Goal: Task Accomplishment & Management: Use online tool/utility

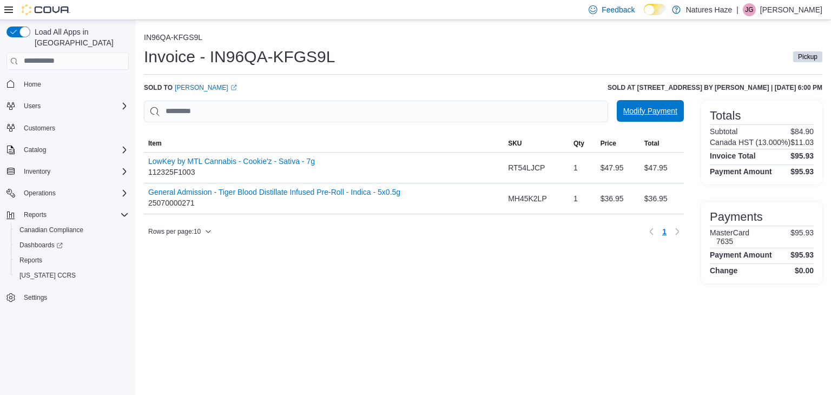
click at [648, 117] on span "Modify Payment" at bounding box center [650, 111] width 54 height 22
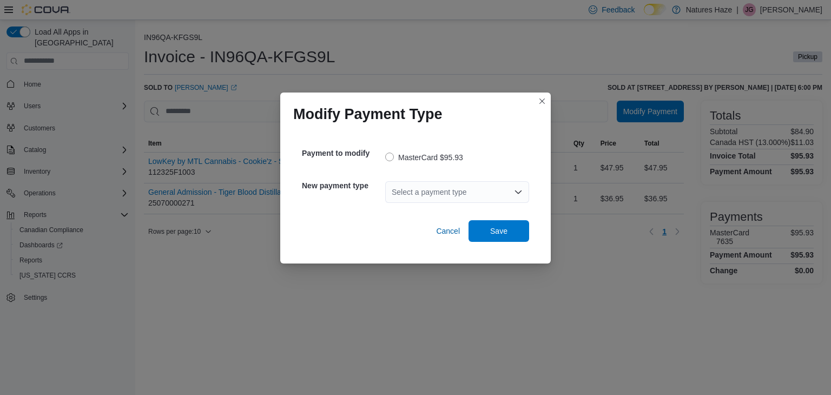
click at [474, 184] on div "Select a payment type" at bounding box center [457, 192] width 144 height 22
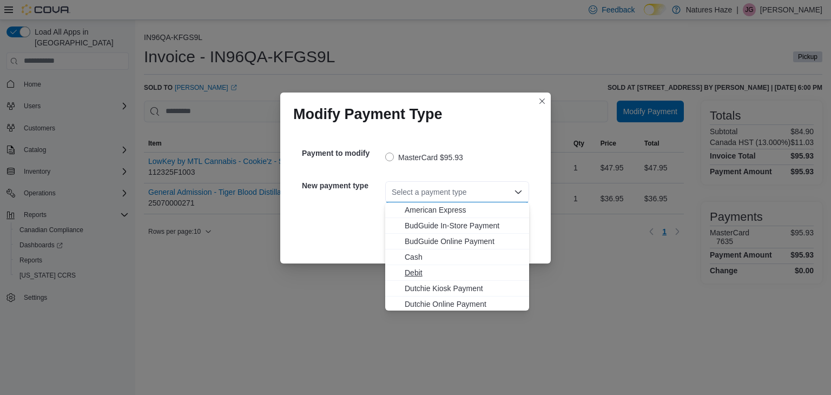
click at [424, 272] on span "Debit" at bounding box center [464, 272] width 118 height 11
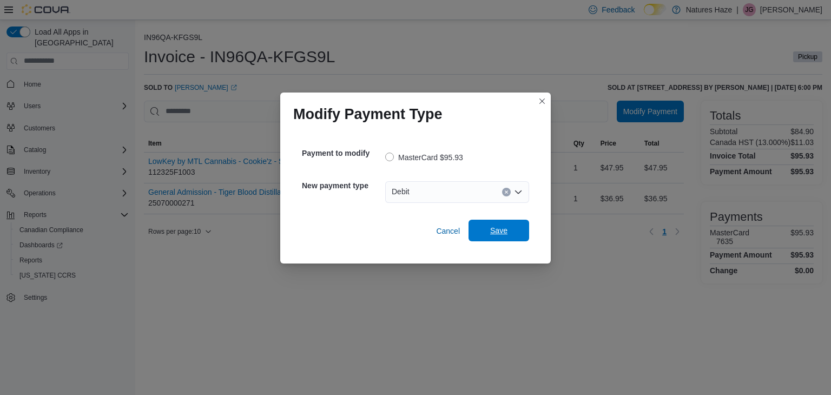
click at [490, 237] on span "Save" at bounding box center [499, 231] width 48 height 22
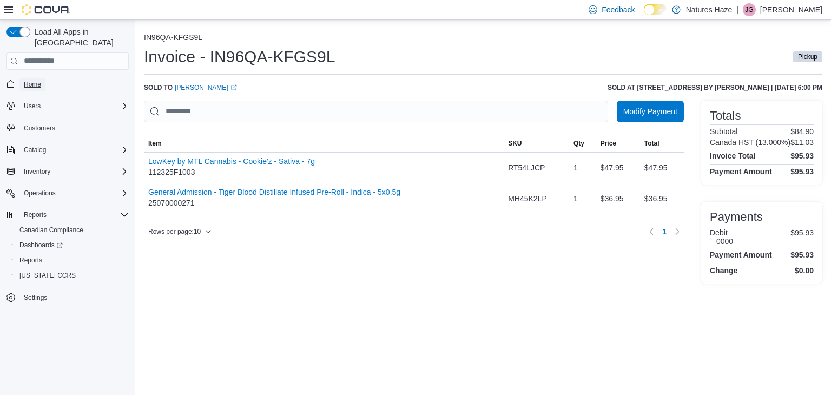
click at [37, 80] on span "Home" at bounding box center [32, 84] width 17 height 9
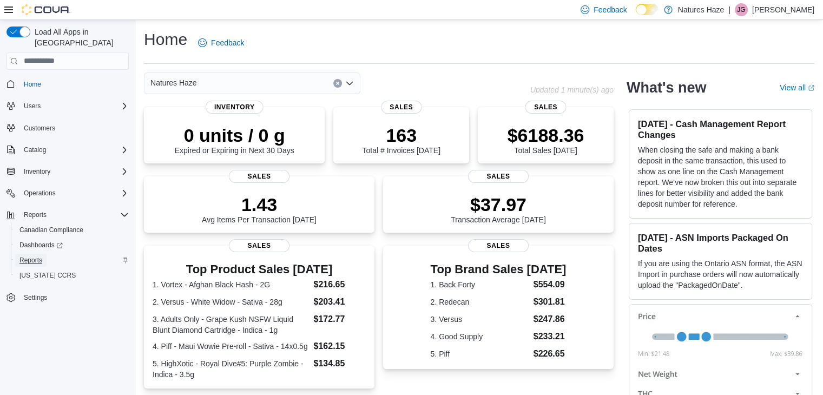
click at [29, 256] on span "Reports" at bounding box center [30, 260] width 23 height 9
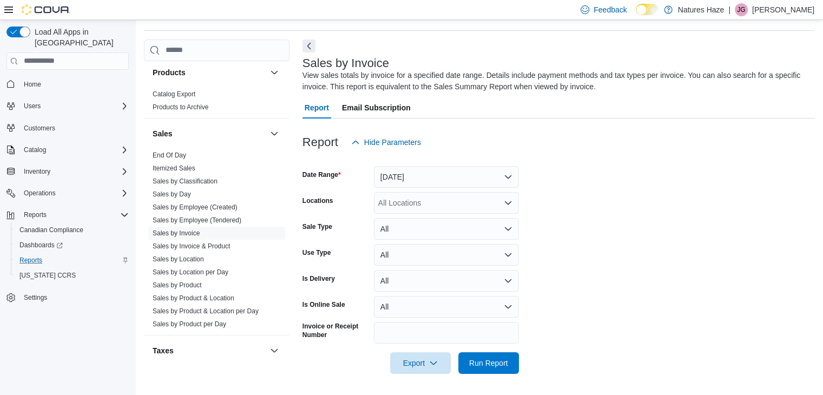
scroll to position [703, 0]
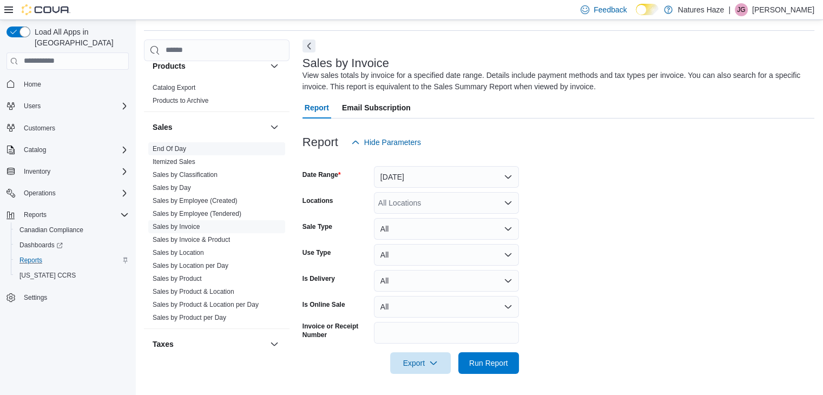
click at [175, 152] on span "End Of Day" at bounding box center [216, 148] width 137 height 13
click at [173, 148] on link "End Of Day" at bounding box center [170, 149] width 34 height 8
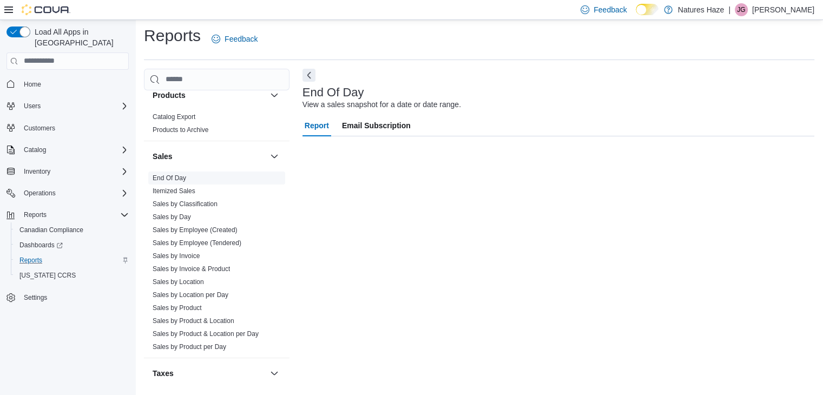
scroll to position [4, 0]
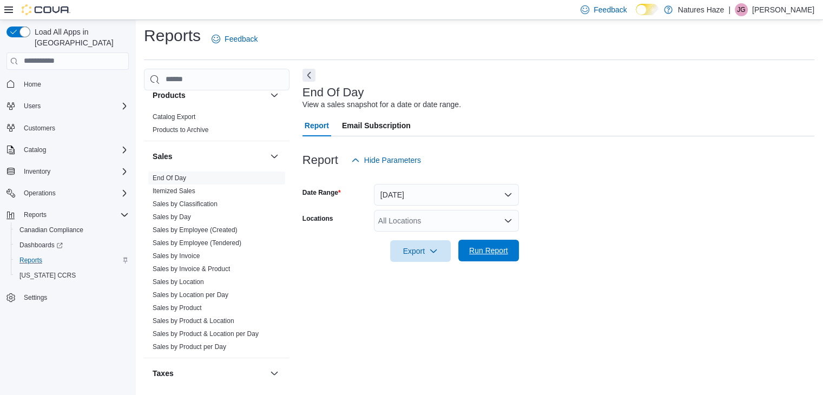
click at [497, 246] on span "Run Report" at bounding box center [488, 250] width 39 height 11
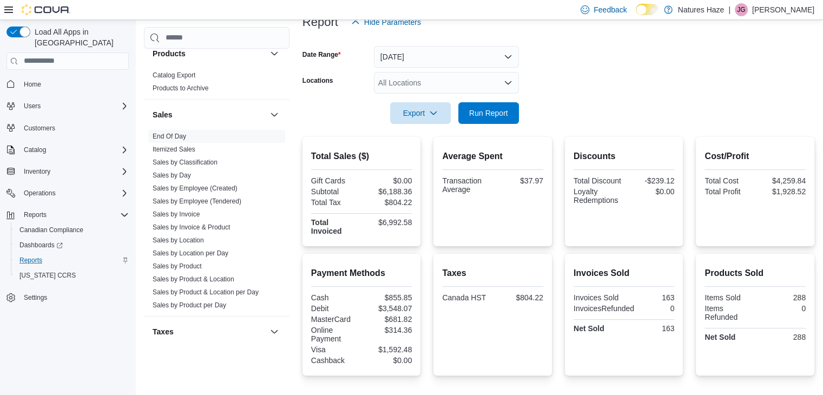
scroll to position [166, 0]
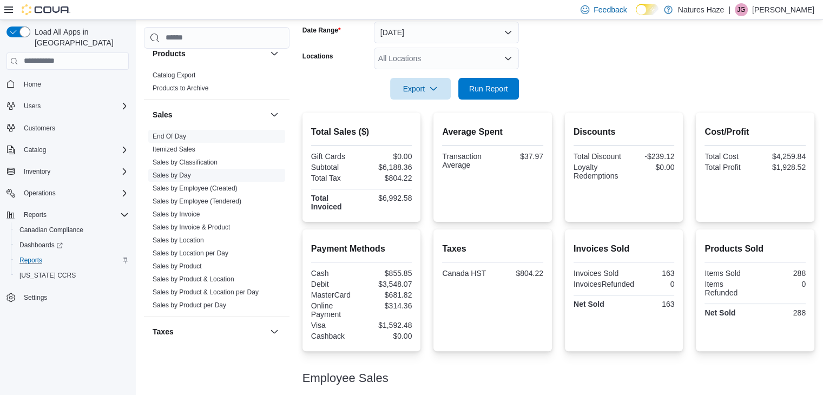
click at [194, 212] on link "Sales by Invoice" at bounding box center [176, 214] width 47 height 8
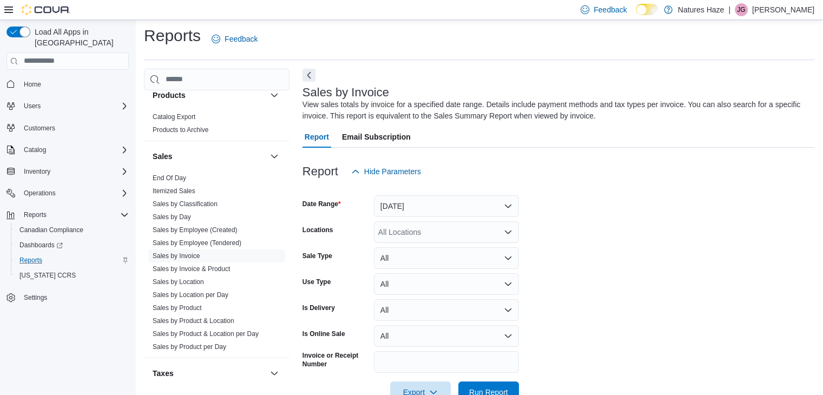
scroll to position [33, 0]
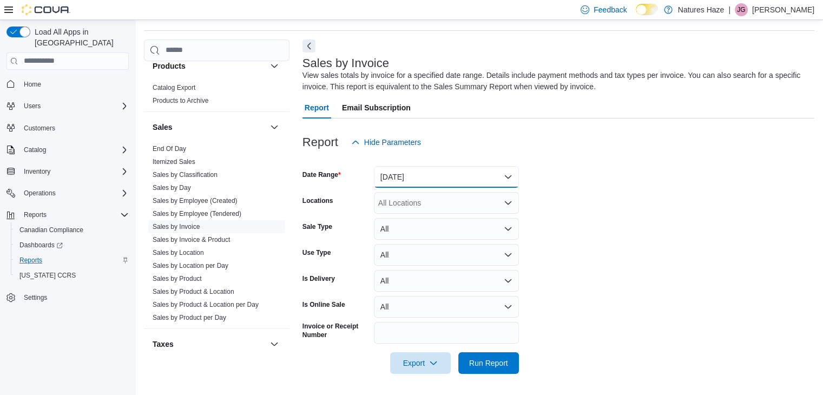
click at [481, 181] on button "Yesterday" at bounding box center [446, 177] width 145 height 22
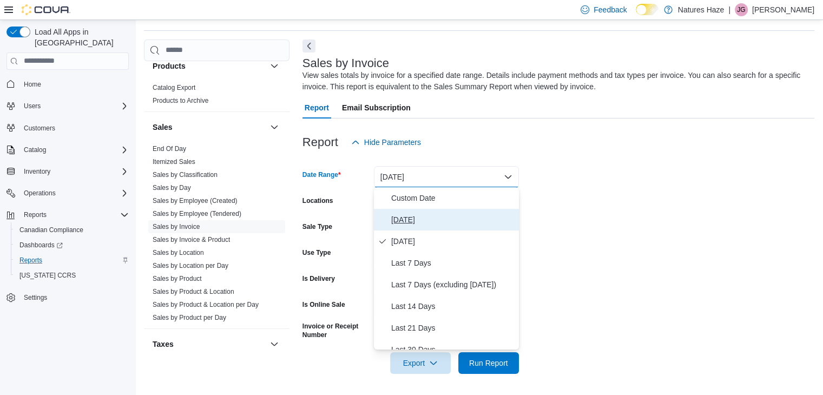
click at [423, 211] on button "Today" at bounding box center [446, 220] width 145 height 22
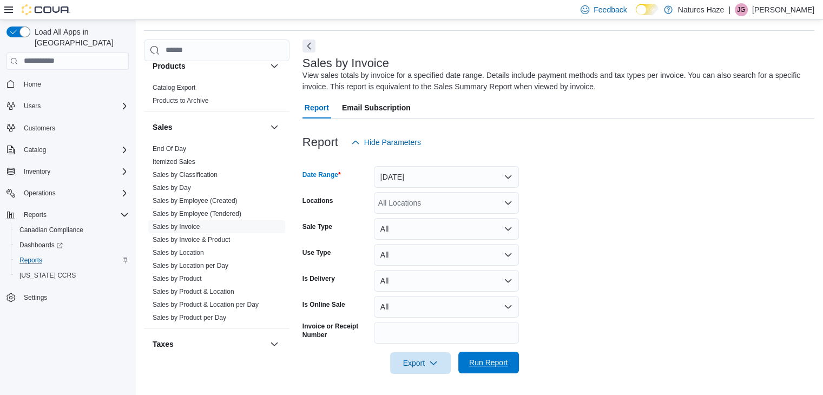
click at [486, 359] on span "Run Report" at bounding box center [488, 362] width 39 height 11
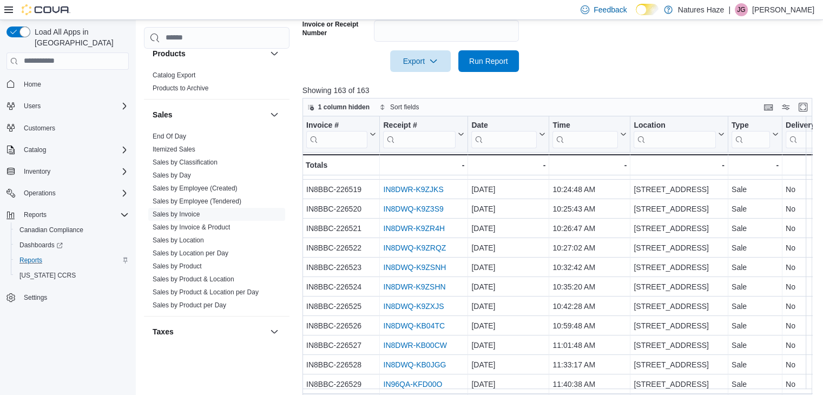
scroll to position [362, 0]
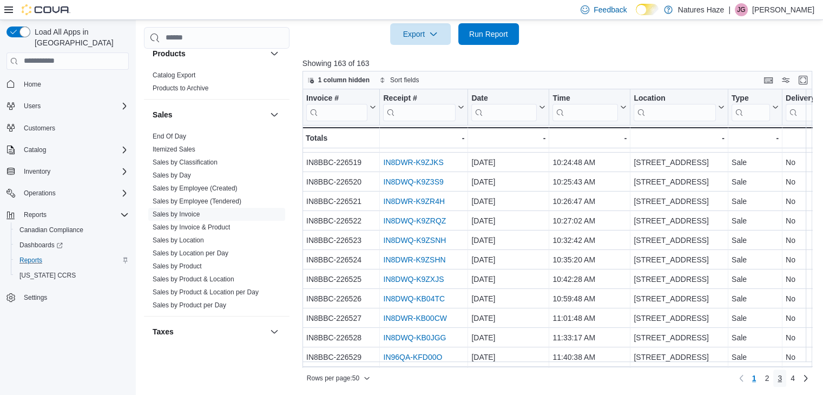
click at [782, 376] on span "3" at bounding box center [779, 378] width 4 height 11
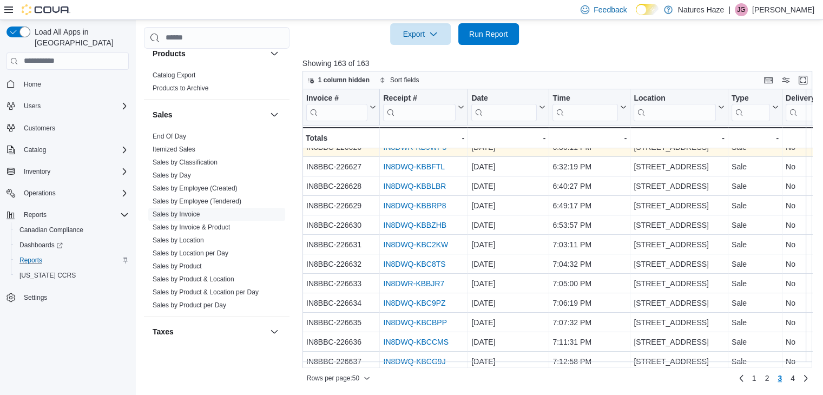
scroll to position [216, 0]
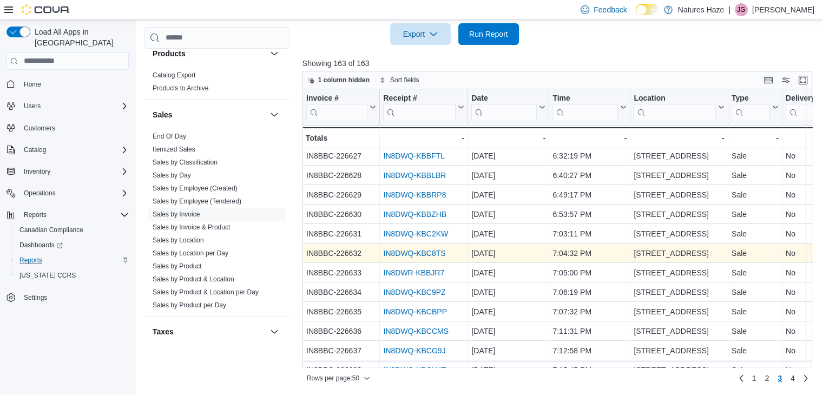
click at [442, 256] on link "IN8DWQ-KBC8TS" at bounding box center [414, 253] width 62 height 9
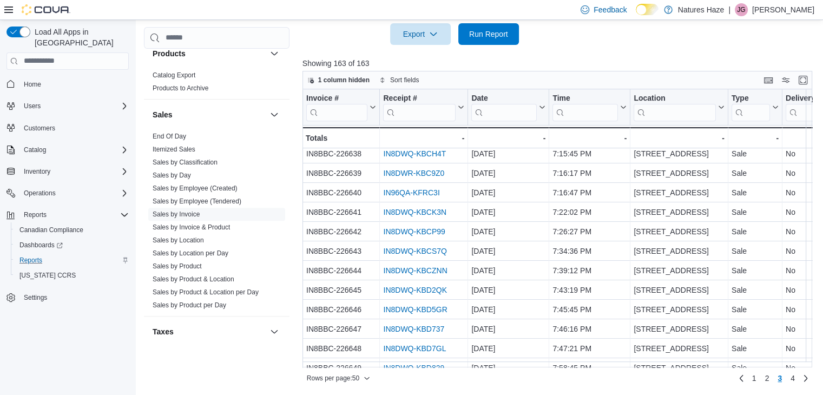
scroll to position [595, 0]
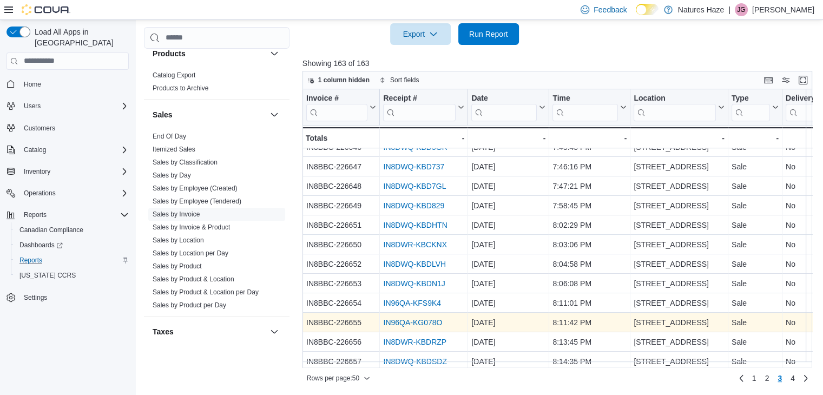
click at [420, 319] on link "IN96QA-KG078O" at bounding box center [412, 322] width 59 height 9
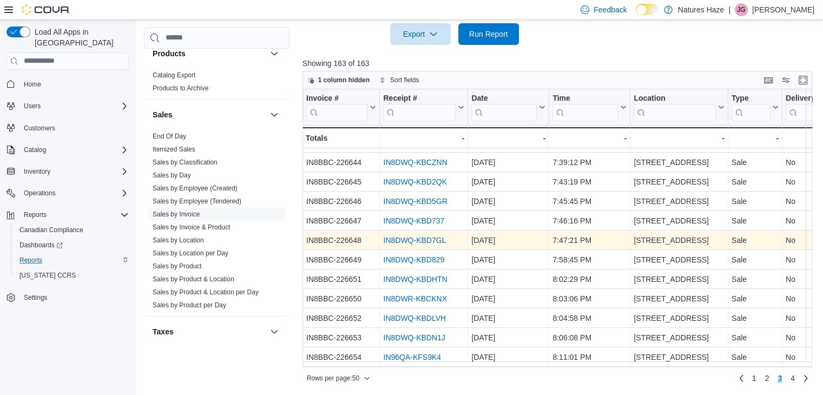
scroll to position [487, 0]
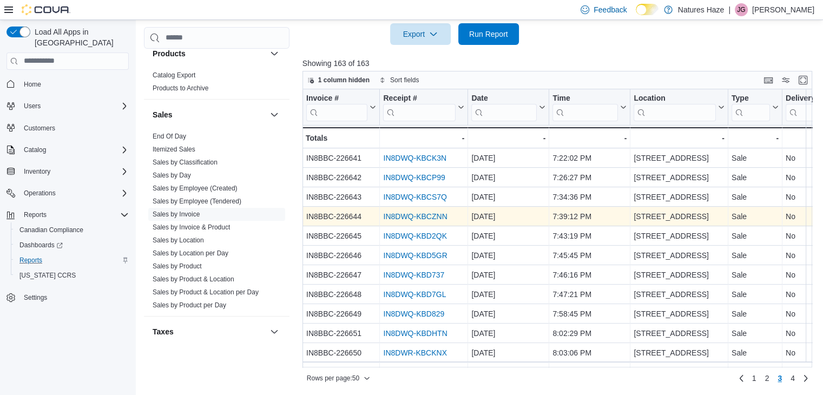
click at [428, 219] on link "IN8DWQ-KBCZNN" at bounding box center [415, 216] width 64 height 9
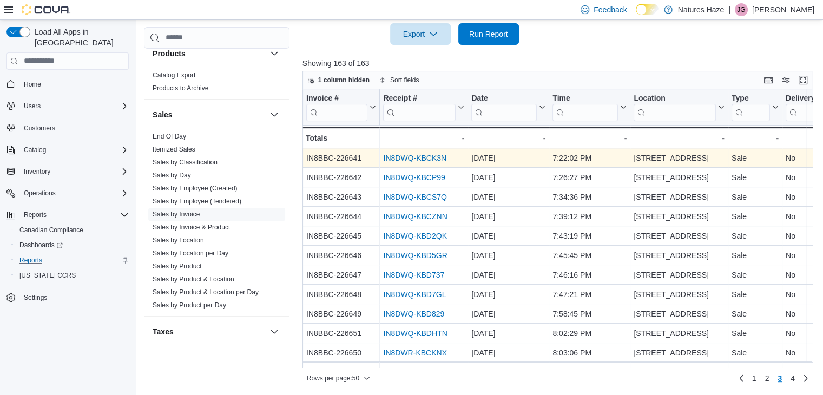
click at [441, 154] on link "IN8DWQ-KBCK3N" at bounding box center [414, 158] width 63 height 9
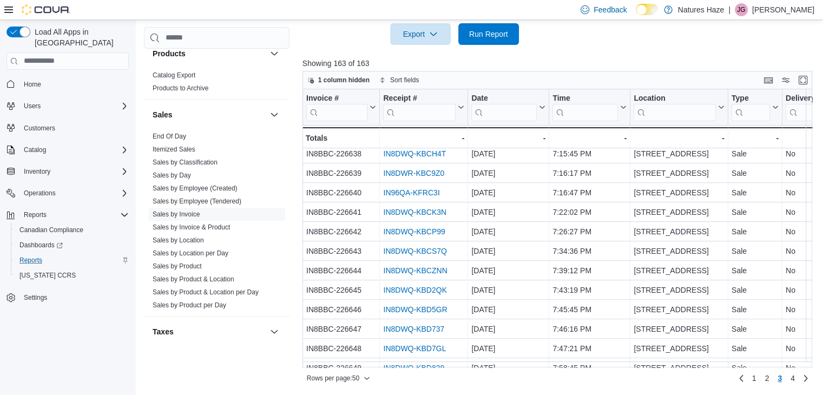
scroll to position [325, 0]
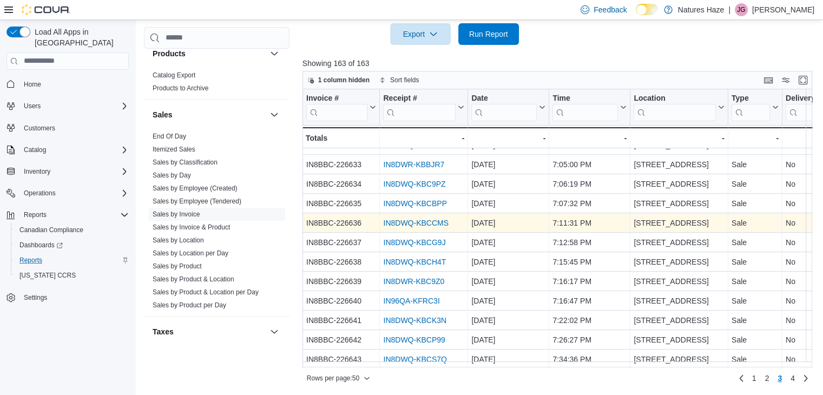
click at [431, 221] on link "IN8DWQ-KBCCMS" at bounding box center [415, 223] width 65 height 9
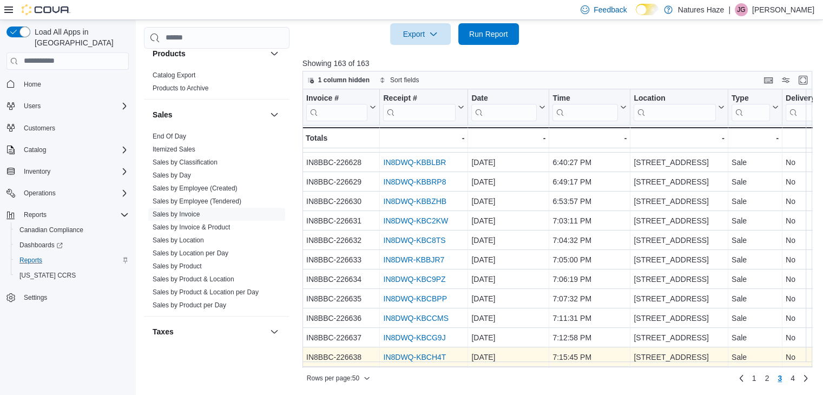
scroll to position [216, 0]
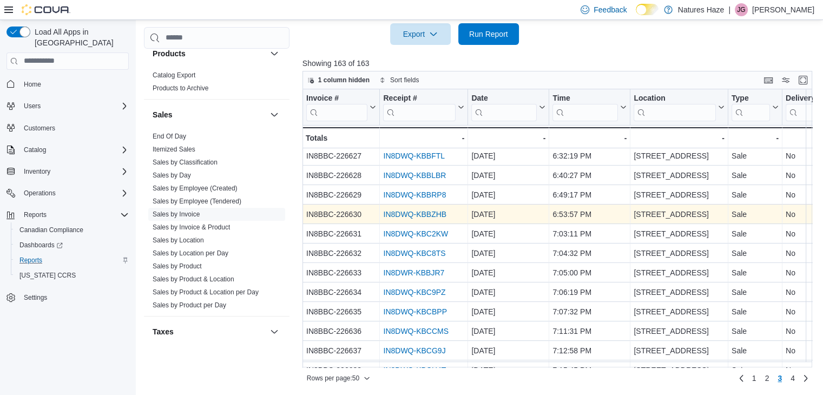
click at [435, 213] on link "IN8DWQ-KBBZHB" at bounding box center [414, 214] width 63 height 9
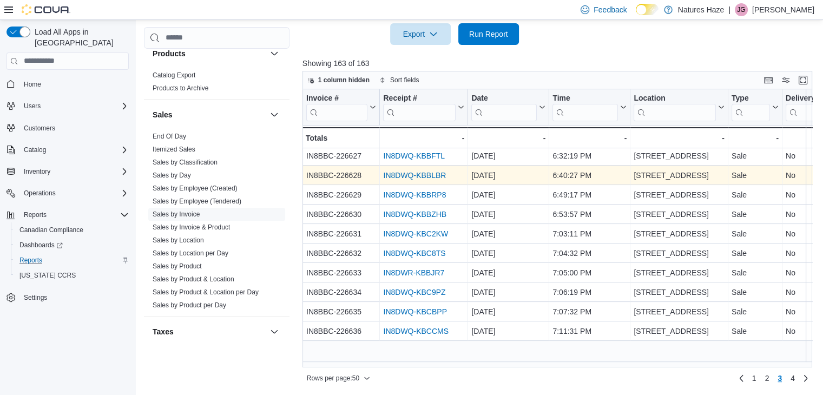
scroll to position [108, 0]
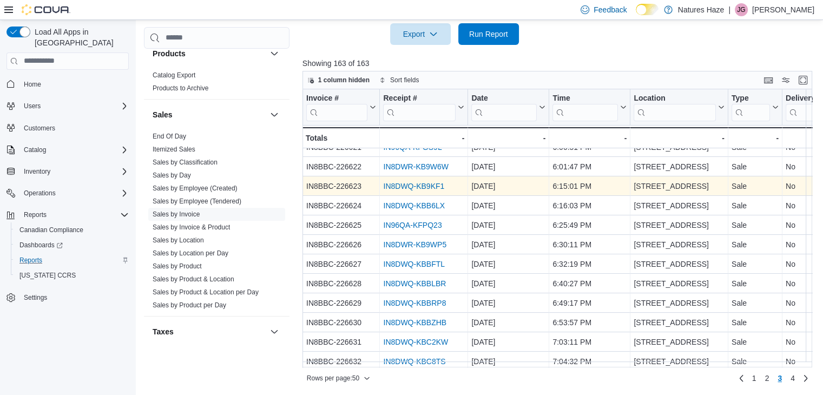
click at [427, 183] on link "IN8DWQ-KB9KF1" at bounding box center [413, 186] width 61 height 9
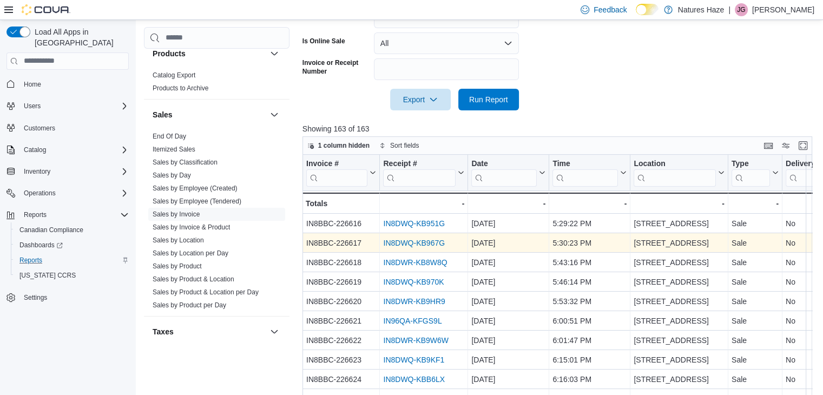
scroll to position [362, 0]
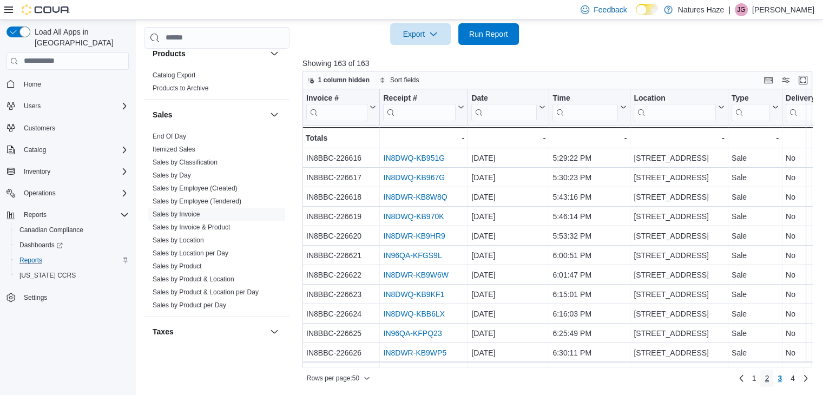
click at [769, 379] on span "2" at bounding box center [766, 378] width 4 height 11
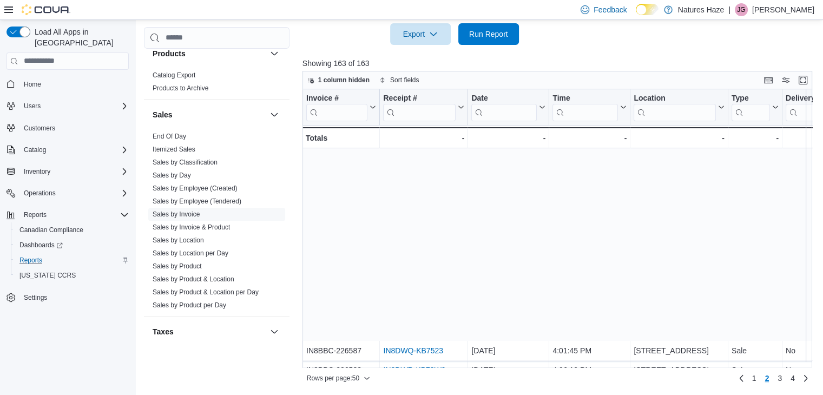
scroll to position [757, 0]
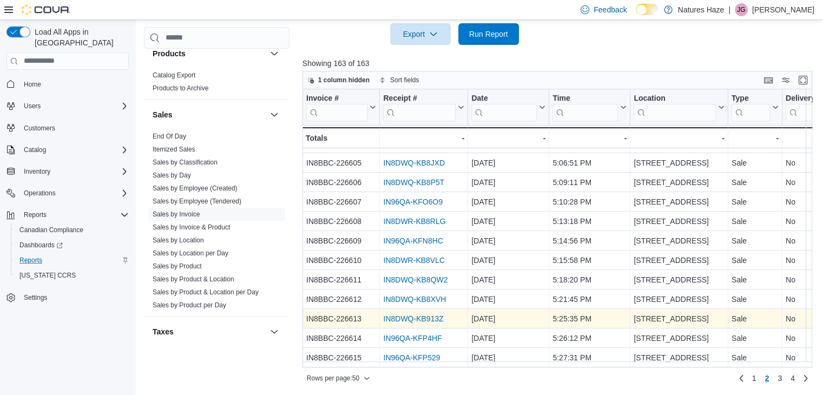
click at [435, 314] on link "IN8DWQ-KB913Z" at bounding box center [413, 318] width 60 height 9
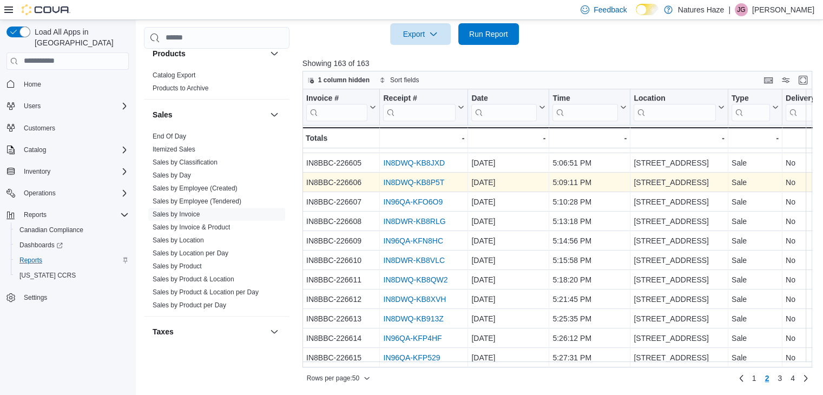
click at [427, 179] on link "IN8DWQ-KB8P5T" at bounding box center [413, 182] width 61 height 9
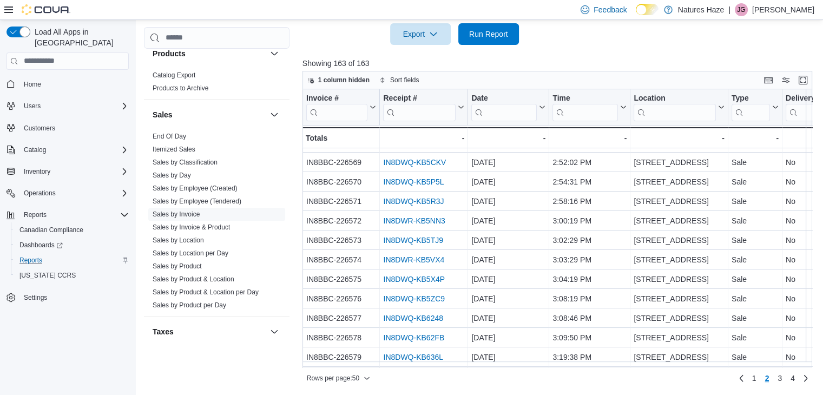
scroll to position [0, 0]
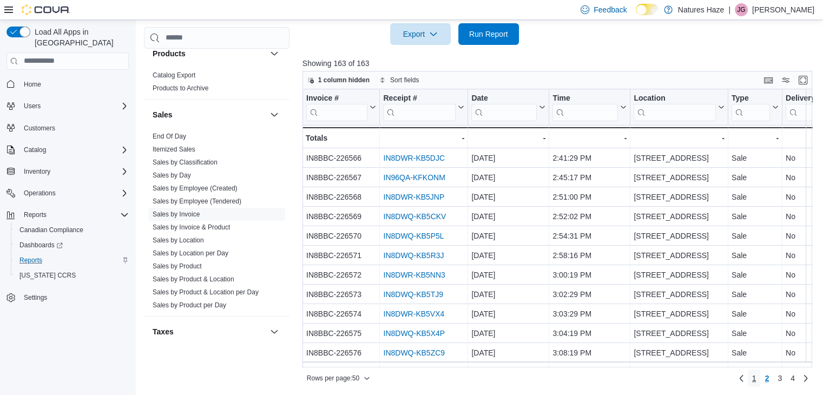
click at [756, 379] on span "1" at bounding box center [754, 378] width 4 height 11
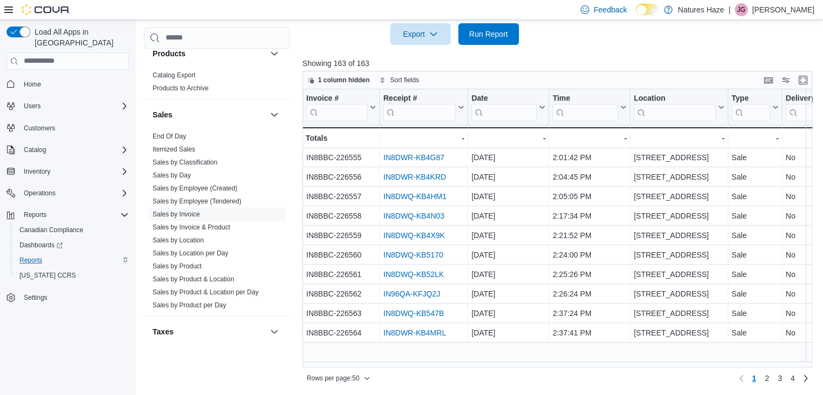
scroll to position [760, 0]
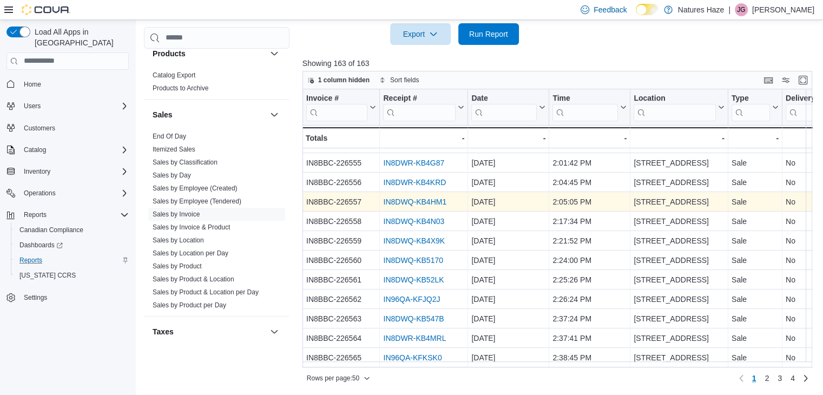
click at [408, 197] on link "IN8DWQ-KB4HM1" at bounding box center [414, 201] width 63 height 9
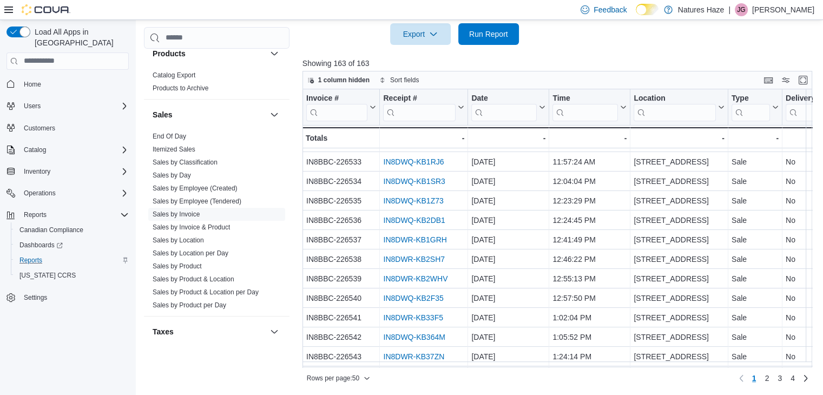
scroll to position [0, 0]
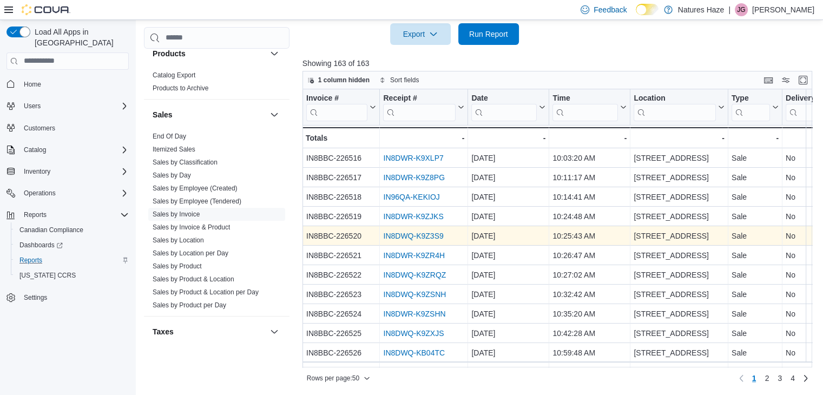
click at [406, 233] on link "IN8DWQ-K9Z3S9" at bounding box center [413, 236] width 60 height 9
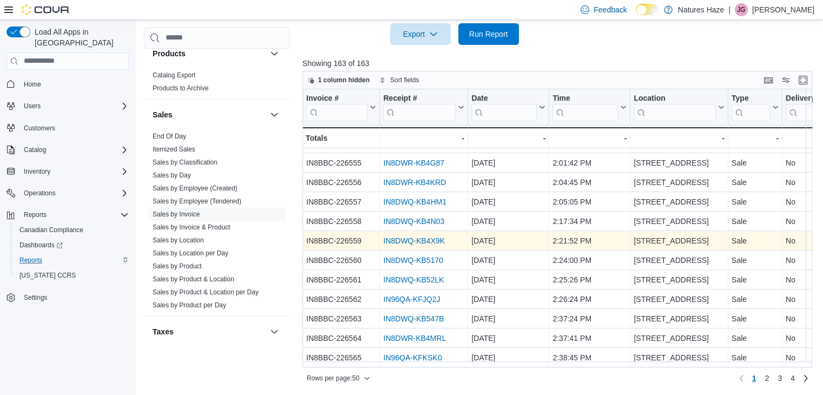
scroll to position [760, 0]
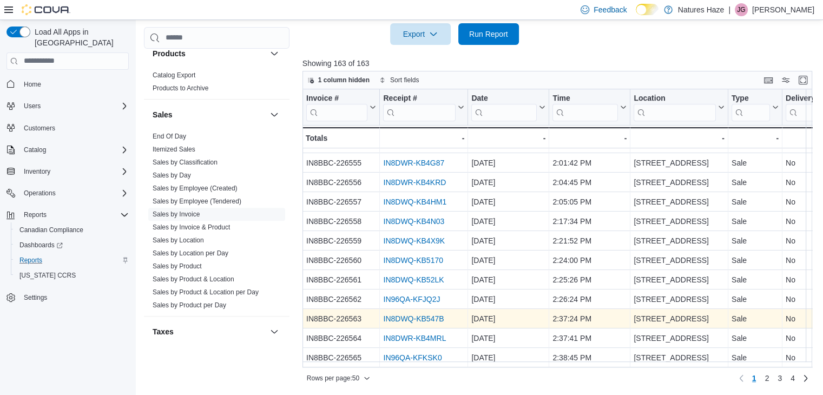
click at [424, 314] on link "IN8DWQ-KB547B" at bounding box center [413, 318] width 61 height 9
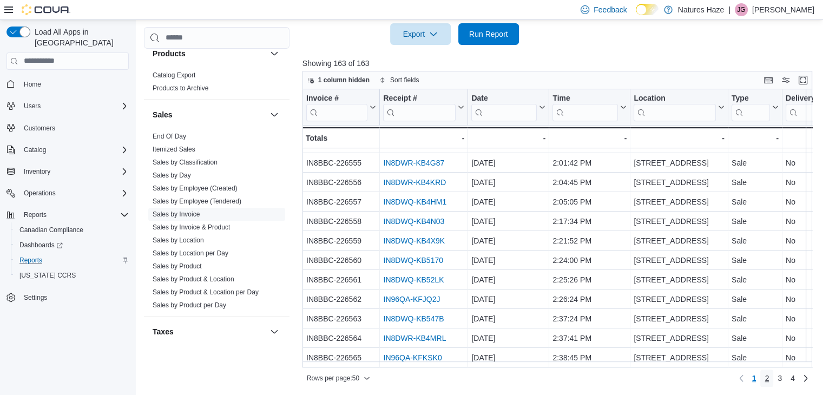
click at [773, 379] on link "2" at bounding box center [766, 377] width 13 height 17
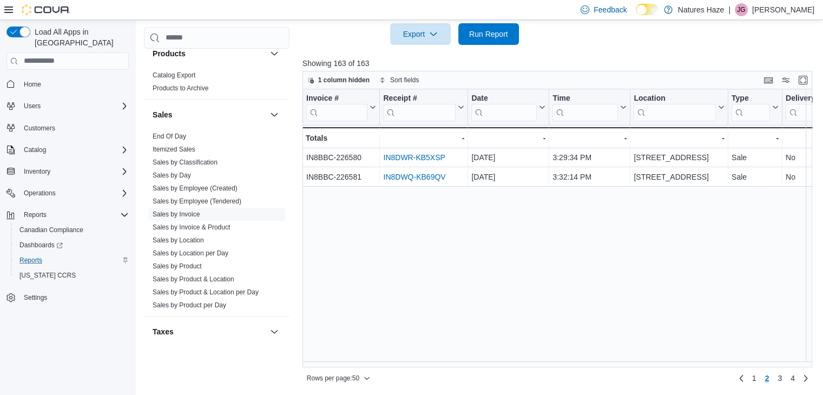
scroll to position [0, 0]
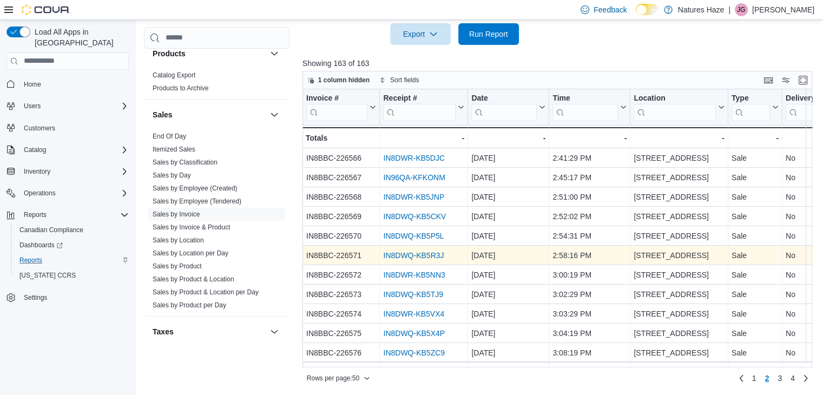
click at [408, 255] on link "IN8DWQ-KB5R3J" at bounding box center [413, 255] width 61 height 9
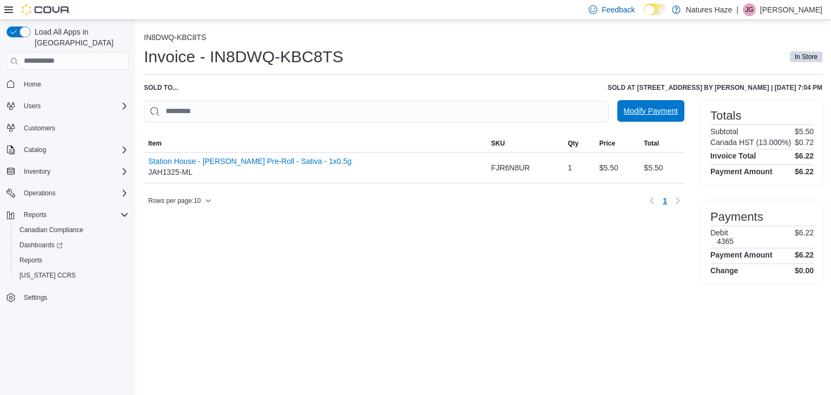
click at [638, 114] on span "Modify Payment" at bounding box center [651, 110] width 54 height 11
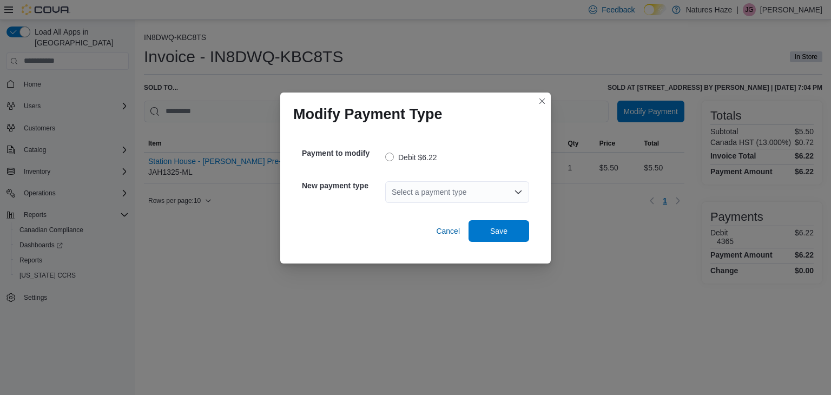
click at [496, 186] on div "Select a payment type" at bounding box center [457, 192] width 144 height 22
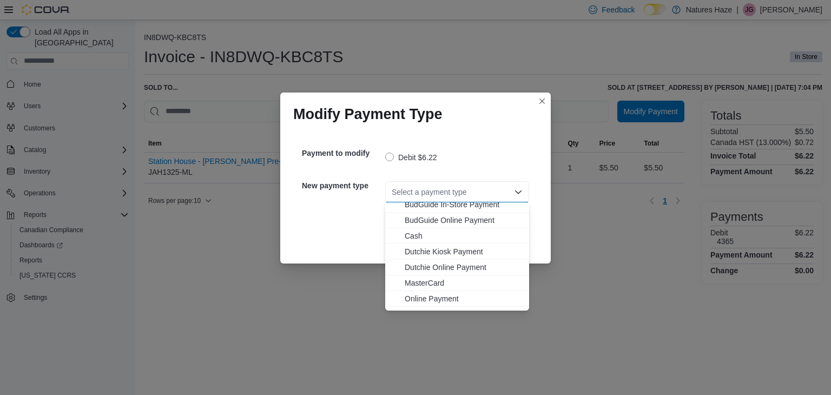
scroll to position [32, 0]
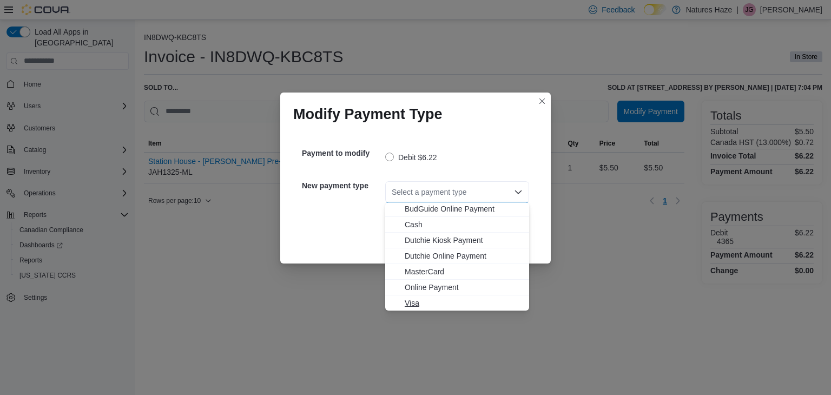
click at [423, 301] on span "Visa" at bounding box center [464, 303] width 118 height 11
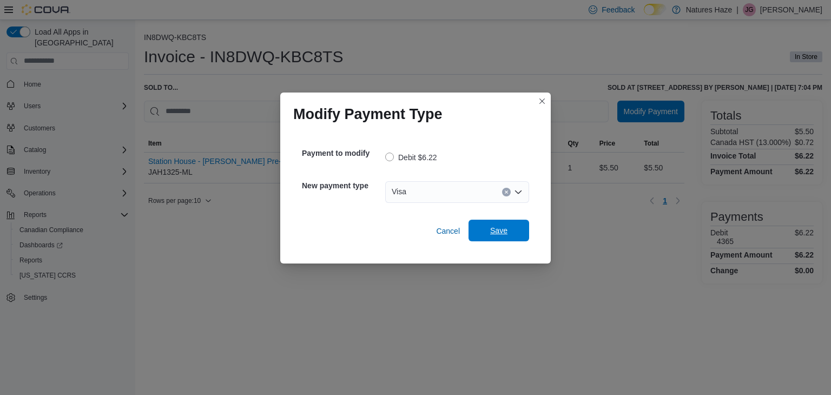
click at [484, 234] on span "Save" at bounding box center [499, 231] width 48 height 22
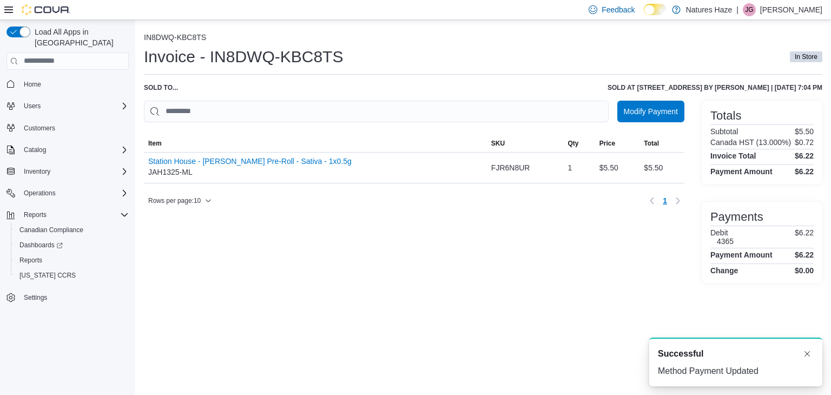
scroll to position [0, 0]
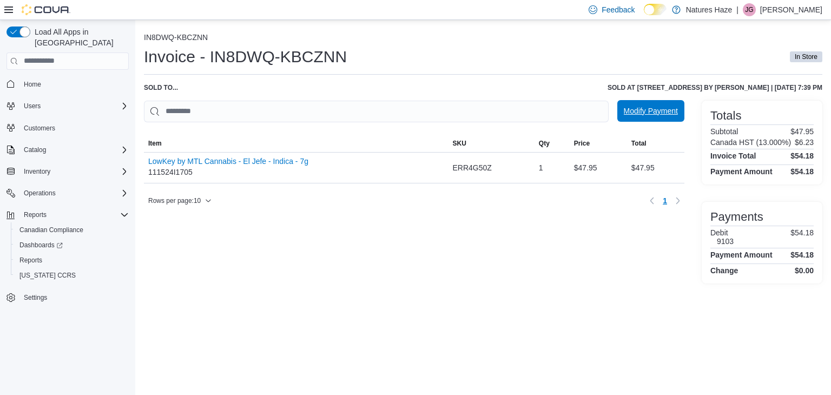
click at [649, 116] on span "Modify Payment" at bounding box center [651, 111] width 54 height 22
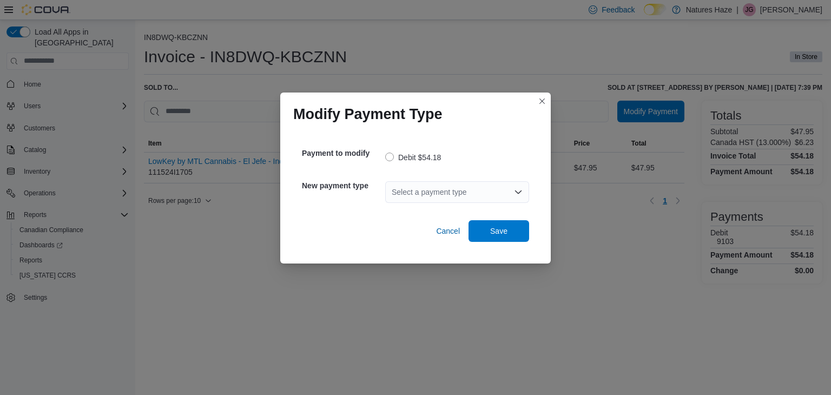
click at [481, 197] on div "Select a payment type" at bounding box center [457, 192] width 144 height 22
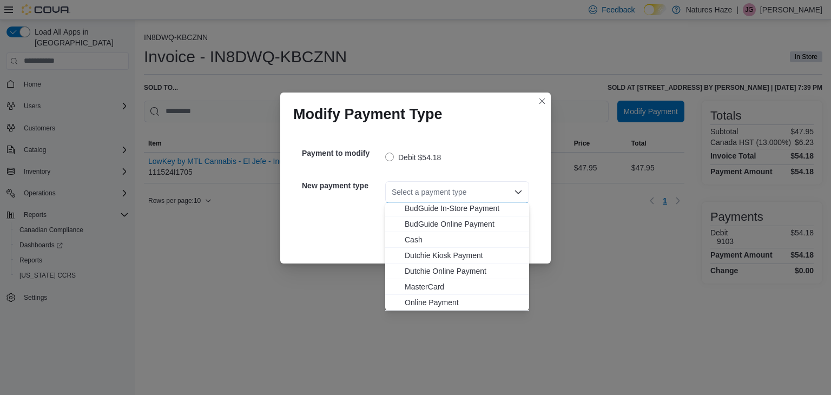
scroll to position [32, 0]
click at [419, 298] on span "Visa" at bounding box center [464, 303] width 118 height 11
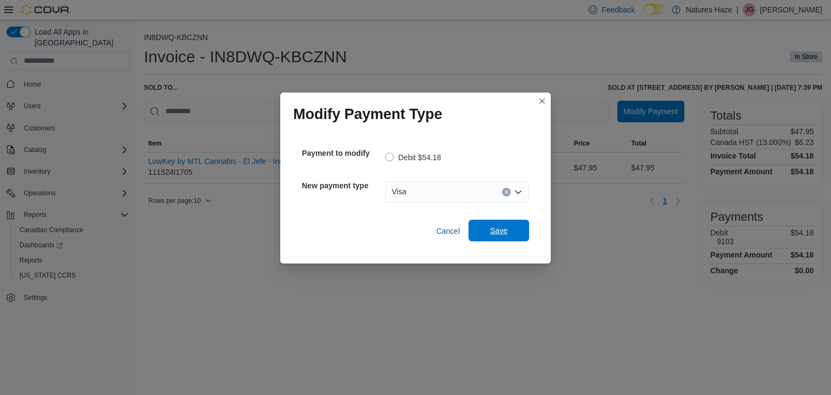
click at [483, 231] on span "Save" at bounding box center [499, 231] width 48 height 22
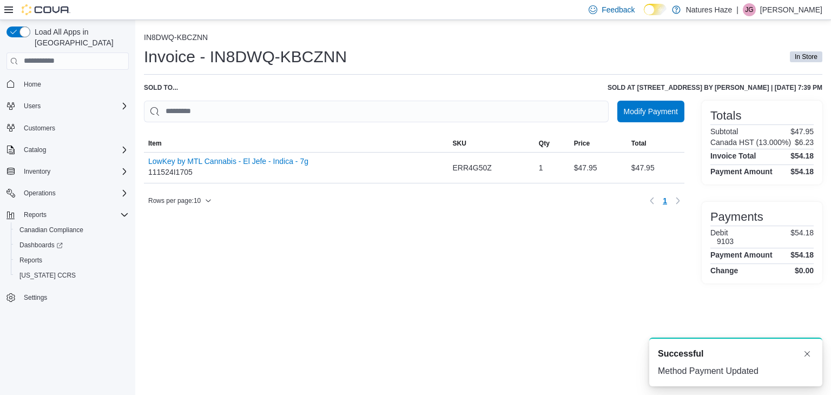
scroll to position [0, 0]
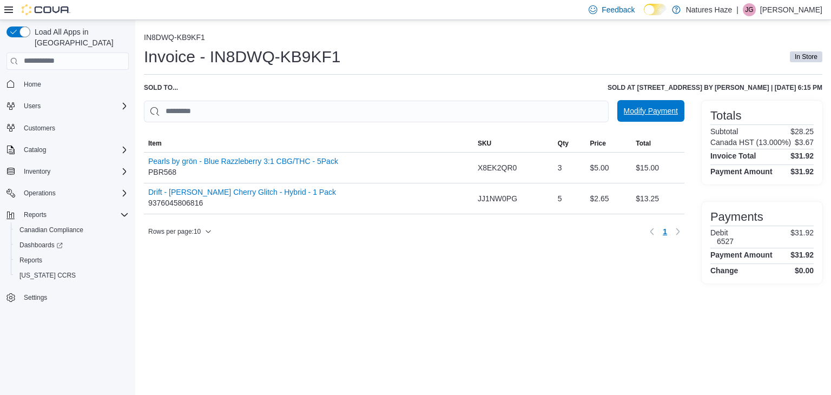
click at [624, 119] on span "Modify Payment" at bounding box center [651, 111] width 54 height 22
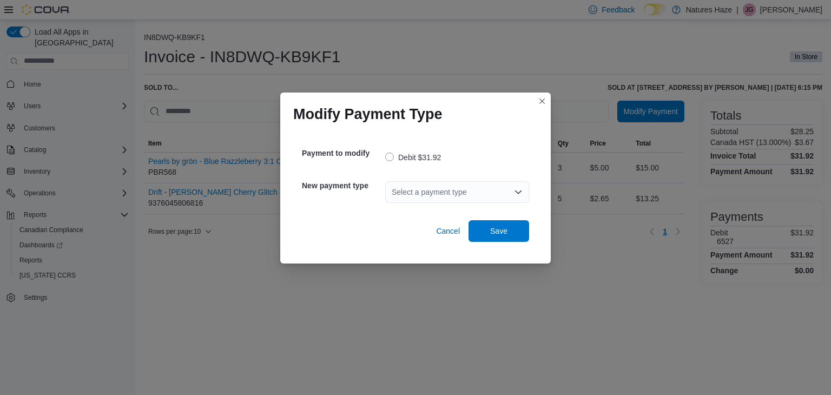
click at [396, 190] on div "Select a payment type" at bounding box center [457, 192] width 144 height 22
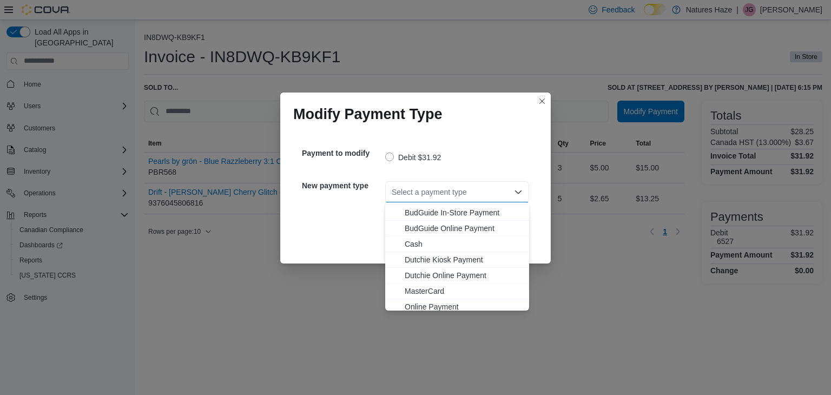
scroll to position [32, 0]
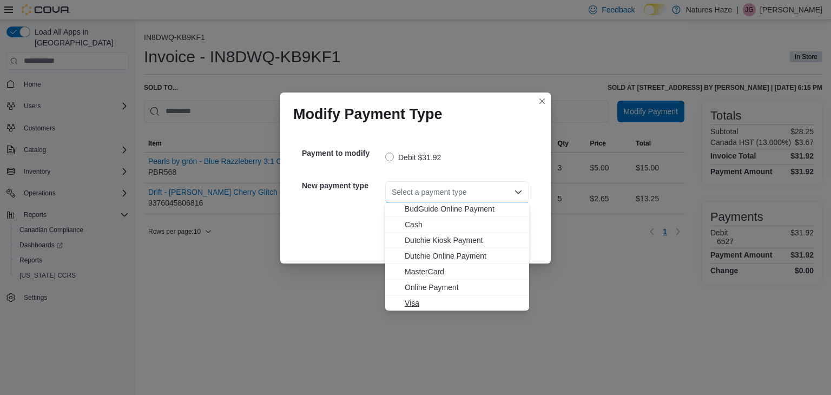
click at [413, 301] on span "Visa" at bounding box center [464, 303] width 118 height 11
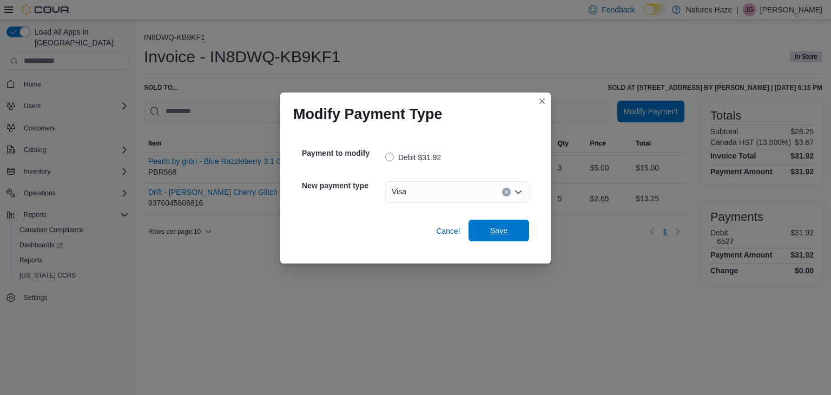
click at [502, 228] on span "Save" at bounding box center [498, 230] width 17 height 11
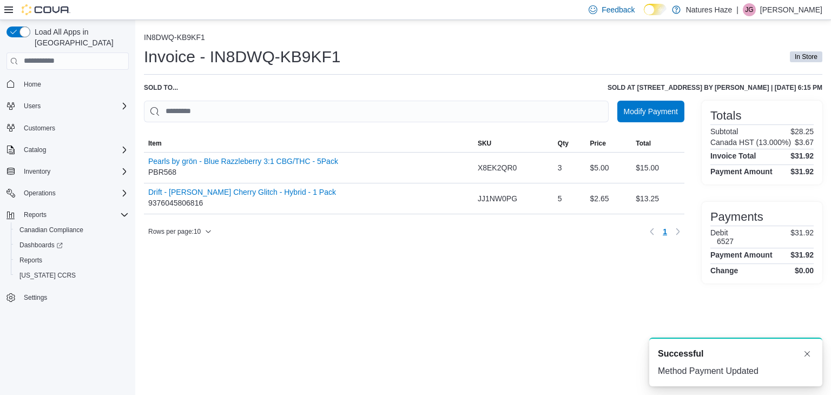
scroll to position [0, 0]
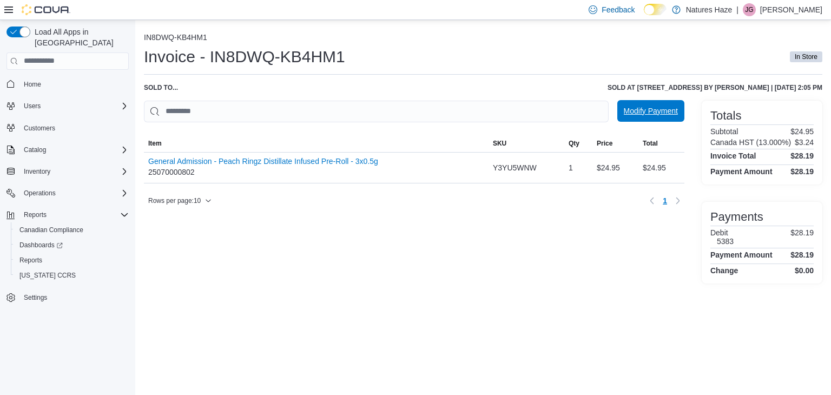
click at [656, 104] on span "Modify Payment" at bounding box center [651, 111] width 54 height 22
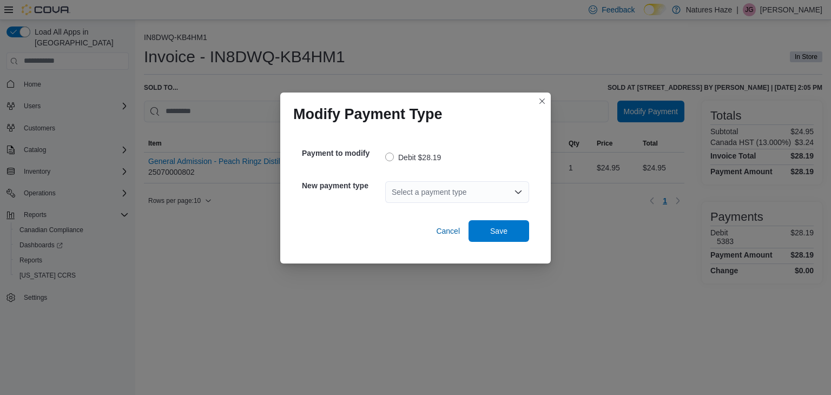
click at [465, 192] on div "Select a payment type" at bounding box center [457, 192] width 144 height 22
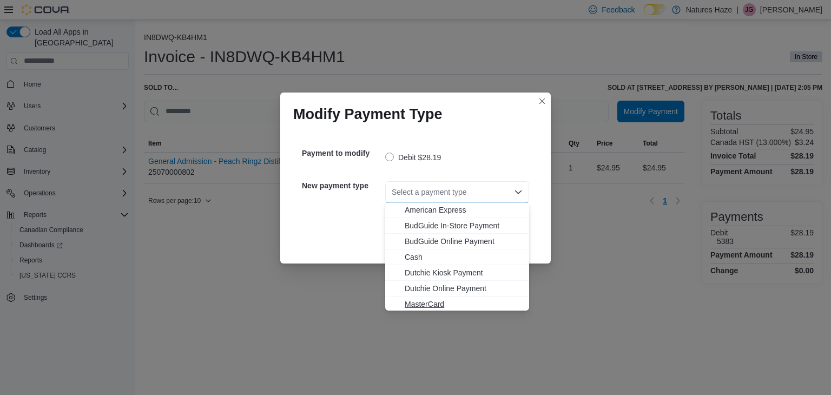
scroll to position [32, 0]
click at [413, 303] on span "Visa" at bounding box center [464, 303] width 118 height 11
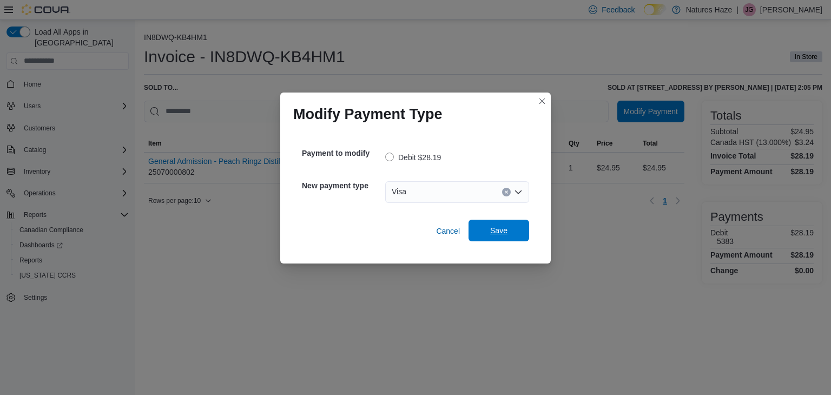
click at [487, 239] on span "Save" at bounding box center [499, 231] width 48 height 22
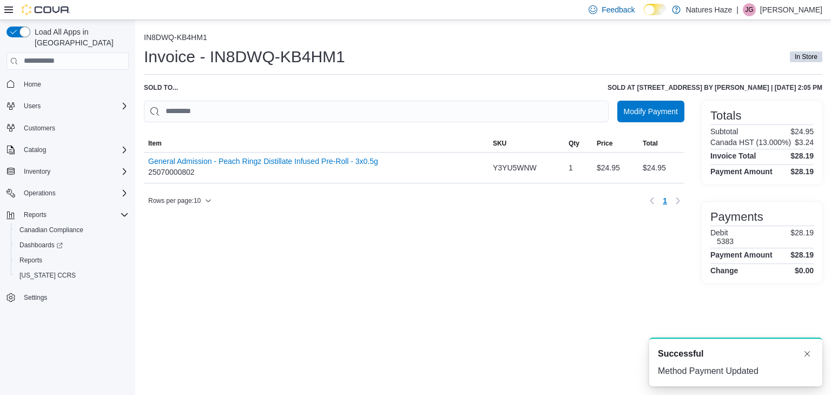
scroll to position [0, 0]
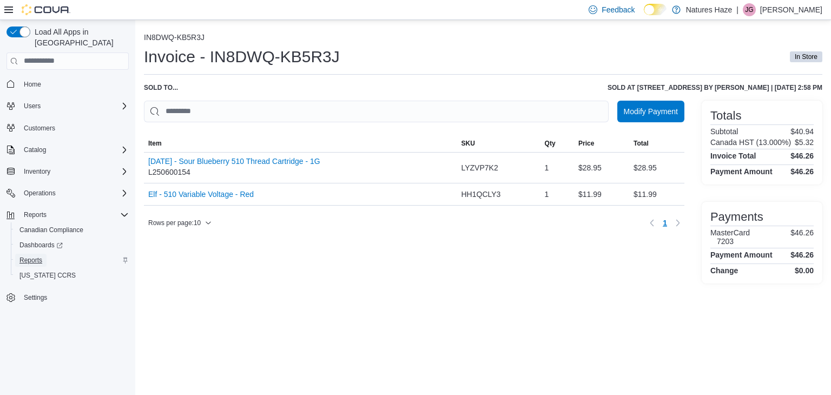
click at [15, 254] on link "Reports" at bounding box center [30, 260] width 31 height 13
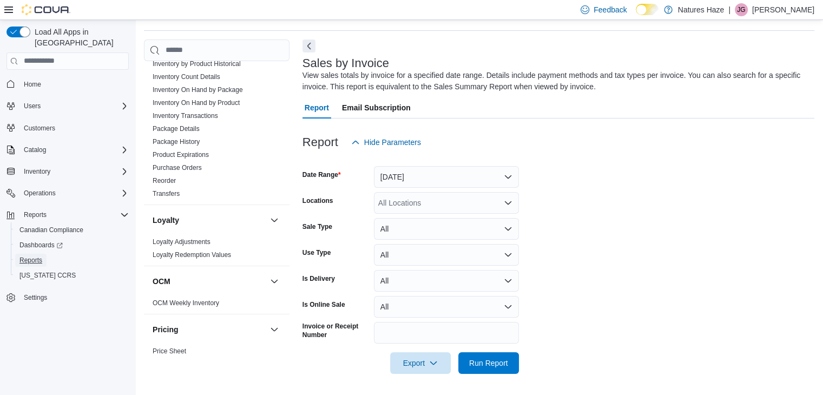
scroll to position [595, 0]
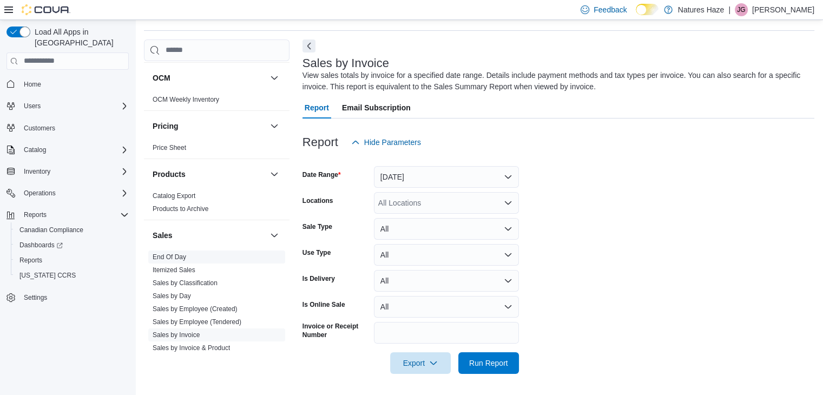
click at [167, 257] on link "End Of Day" at bounding box center [170, 257] width 34 height 8
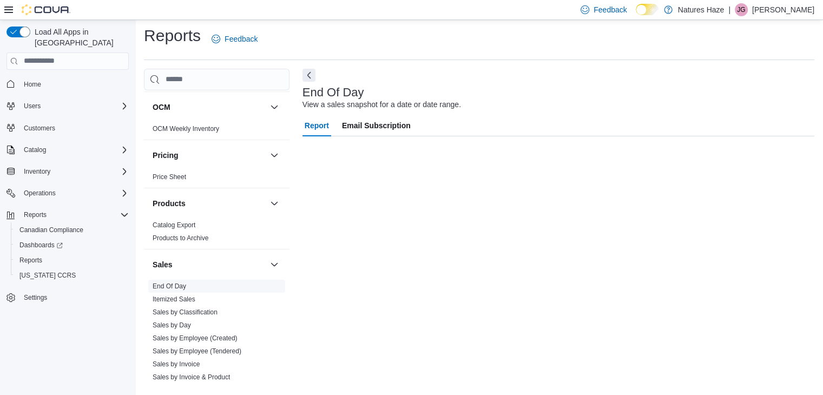
scroll to position [4, 0]
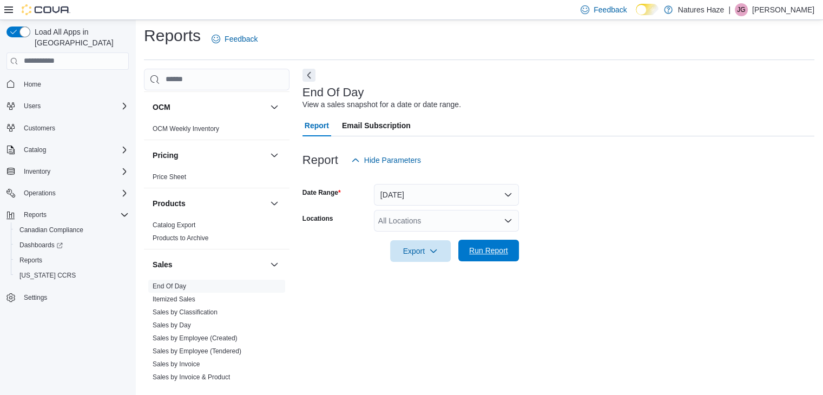
click at [496, 255] on span "Run Report" at bounding box center [488, 250] width 39 height 11
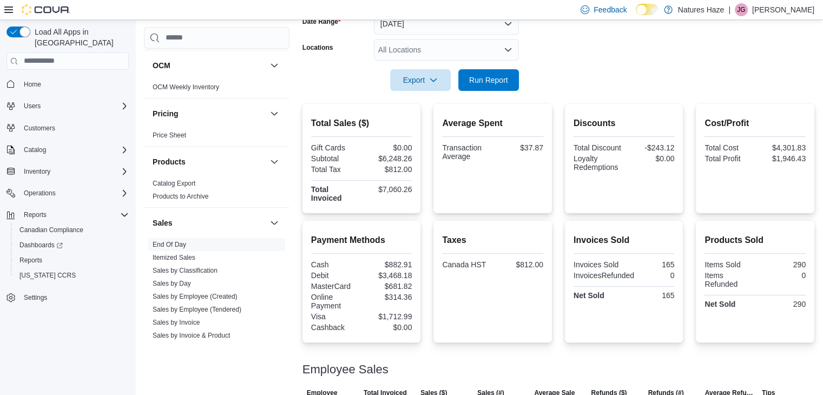
scroll to position [212, 0]
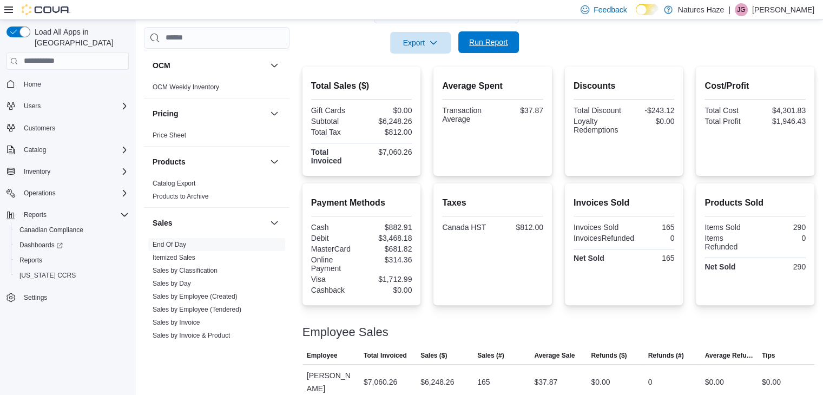
click at [504, 44] on span "Run Report" at bounding box center [488, 42] width 39 height 11
